Goal: Check status: Check status

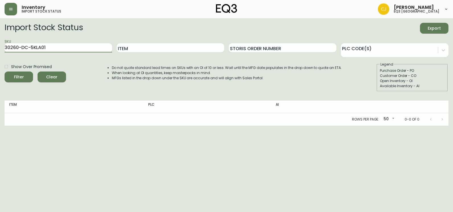
drag, startPoint x: 29, startPoint y: 48, endPoint x: 3, endPoint y: 48, distance: 25.9
click at [3, 48] on main "Import Stock Status Export SKU 30260-DC-5KLA01 Item Storis Order Number PLC Cod…" at bounding box center [226, 71] width 453 height 107
click at [5, 71] on button "Filter" at bounding box center [19, 76] width 28 height 11
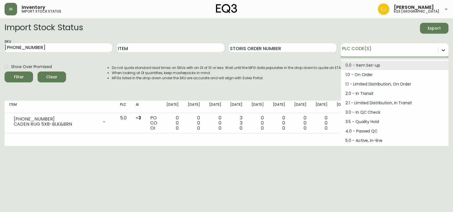
click at [444, 50] on icon at bounding box center [444, 50] width 6 height 6
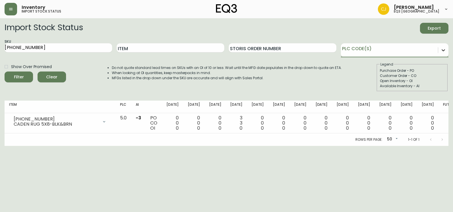
click at [444, 50] on icon at bounding box center [444, 50] width 6 height 6
click at [442, 138] on div at bounding box center [436, 139] width 23 height 11
drag, startPoint x: 49, startPoint y: 49, endPoint x: 1, endPoint y: 49, distance: 47.6
click at [1, 49] on main "Import Stock Status Export SKU [PHONE_NUMBER] Item Storis Order Number PLC Code…" at bounding box center [226, 82] width 453 height 128
paste input "167-0"
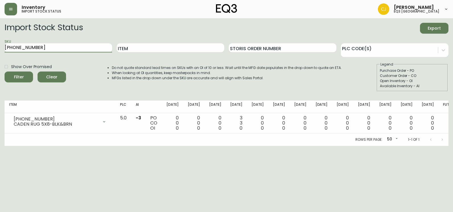
type input "[PHONE_NUMBER]"
click at [5, 71] on button "Filter" at bounding box center [19, 76] width 28 height 11
